Goal: Task Accomplishment & Management: Manage account settings

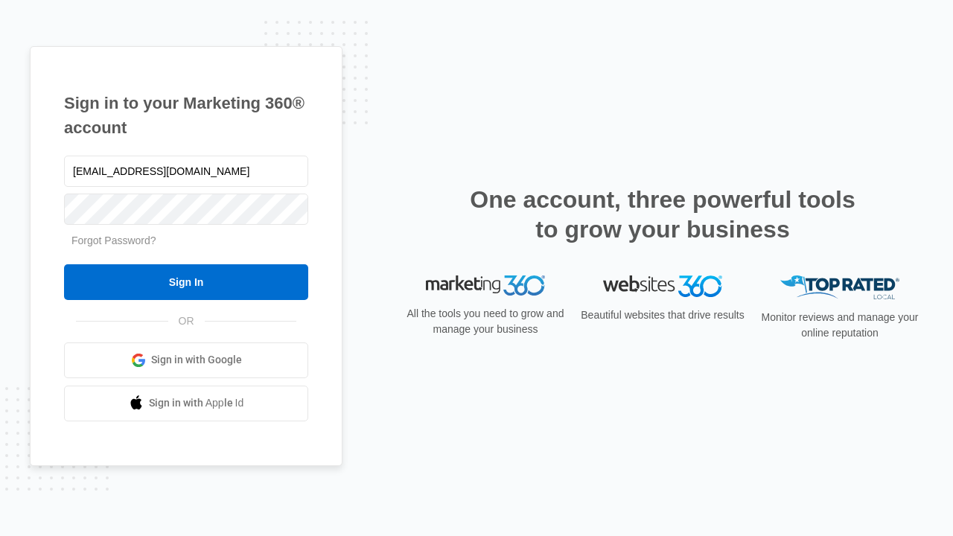
type input "[EMAIL_ADDRESS][DOMAIN_NAME]"
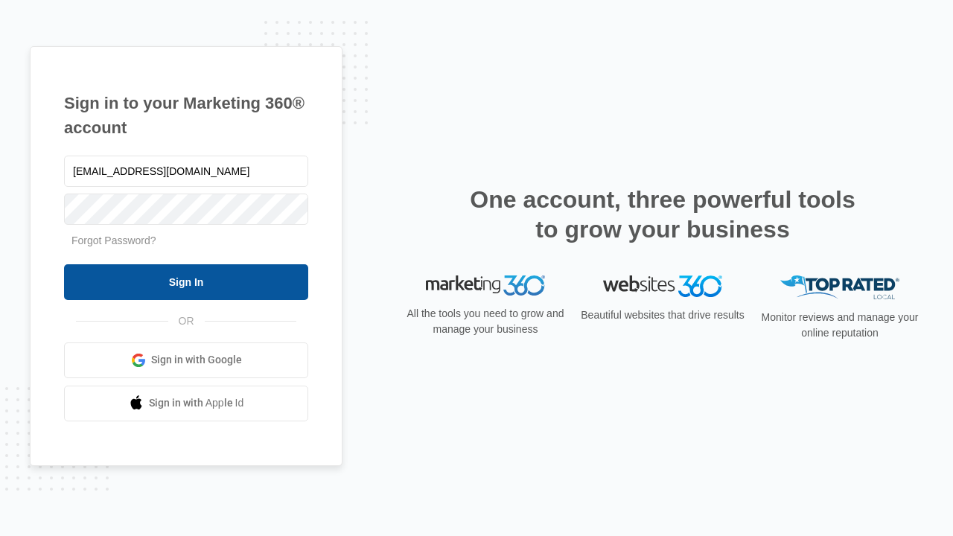
click at [186, 282] on input "Sign In" at bounding box center [186, 282] width 244 height 36
